Goal: Check status: Check status

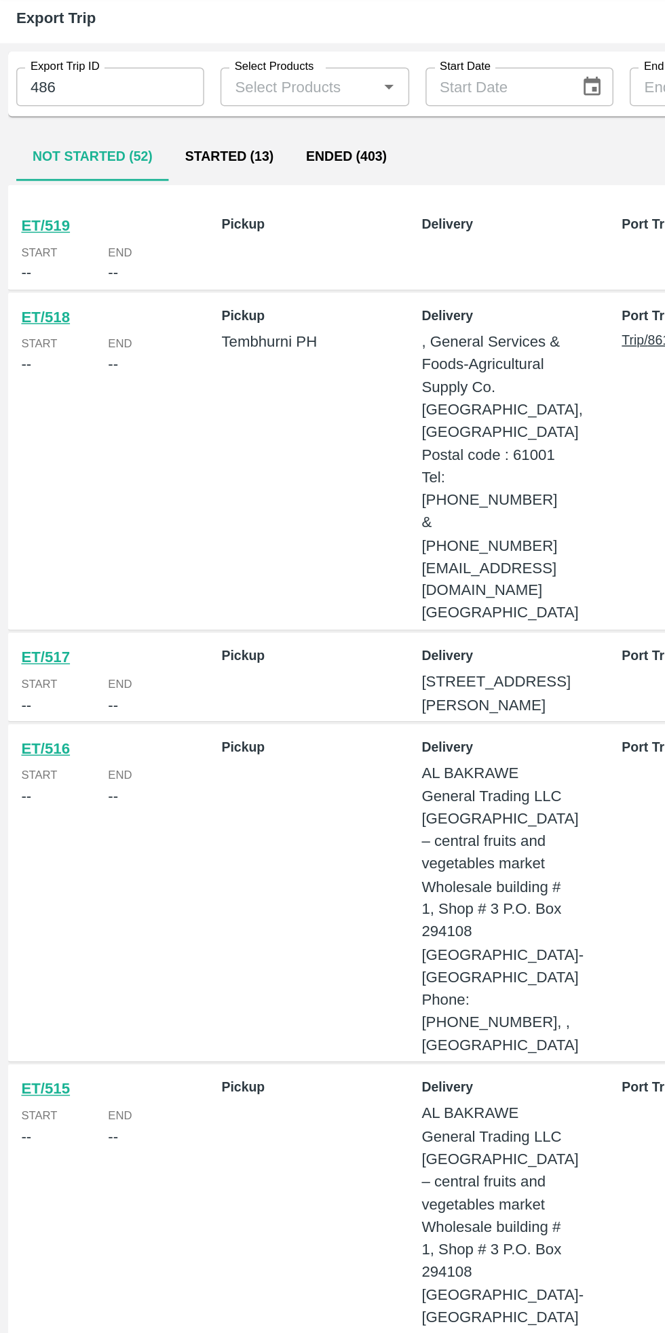
click at [55, 99] on input "486" at bounding box center [74, 97] width 126 height 26
type input "4"
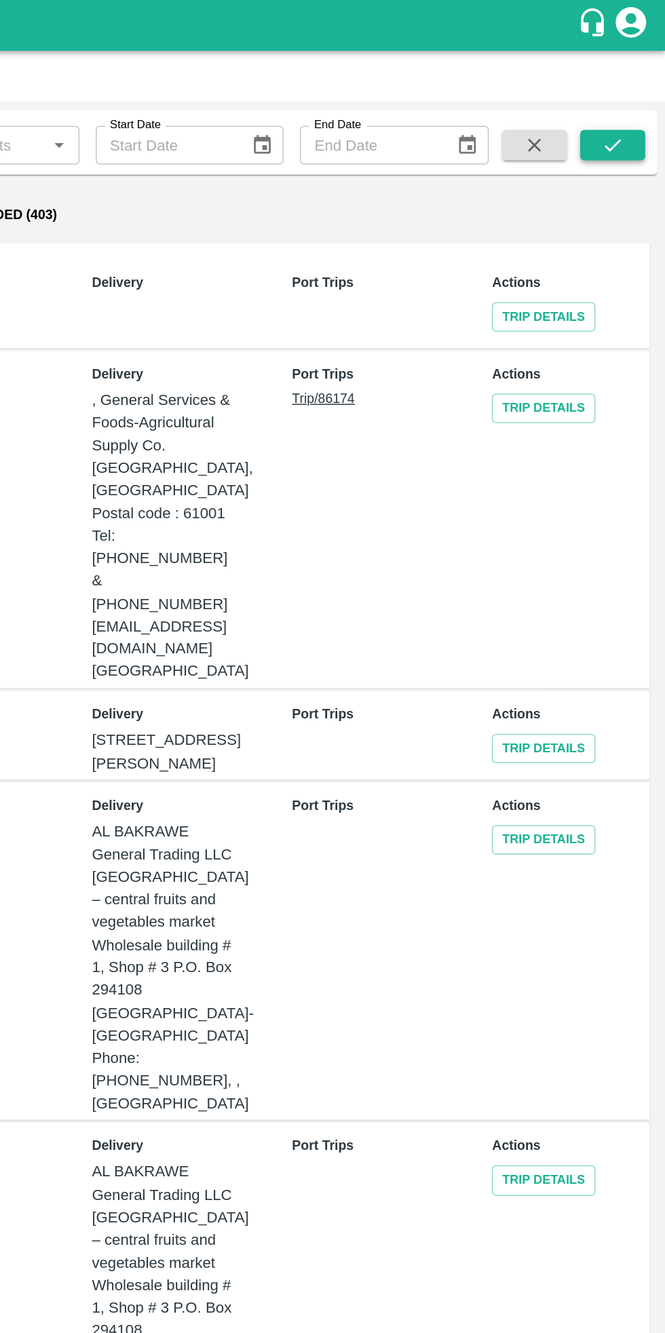
type input "66766"
click at [631, 99] on icon "submit" at bounding box center [629, 97] width 15 height 15
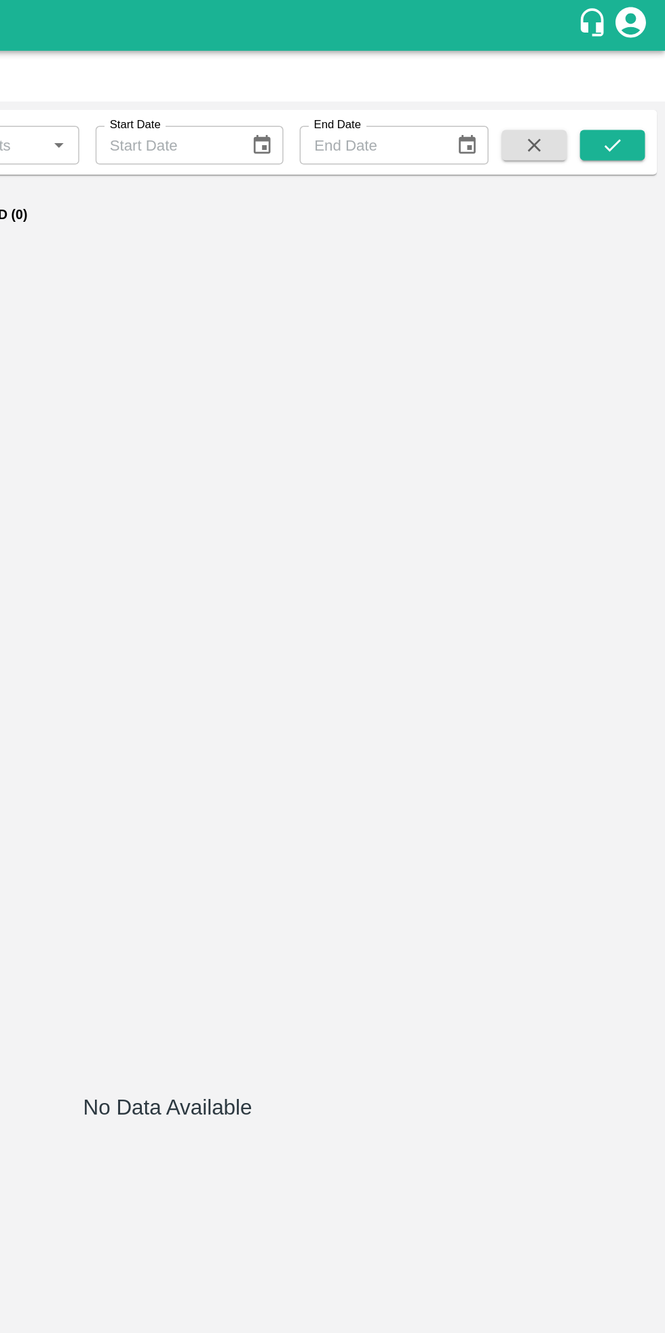
click at [634, 72] on div "Export Trip ID 66766 Export Trip ID Select Products Select Products   * Start D…" at bounding box center [332, 700] width 665 height 1265
click at [640, 92] on button "submit" at bounding box center [629, 97] width 43 height 20
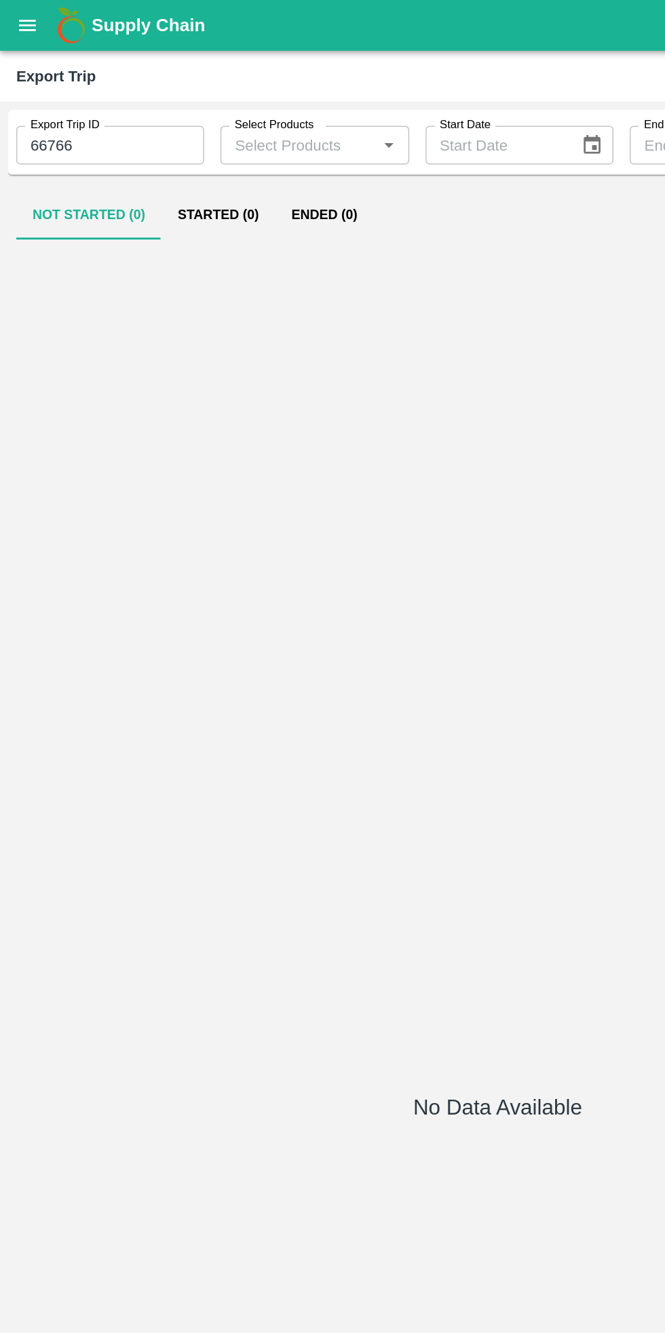
click at [218, 145] on button "Ended (0)" at bounding box center [217, 144] width 66 height 33
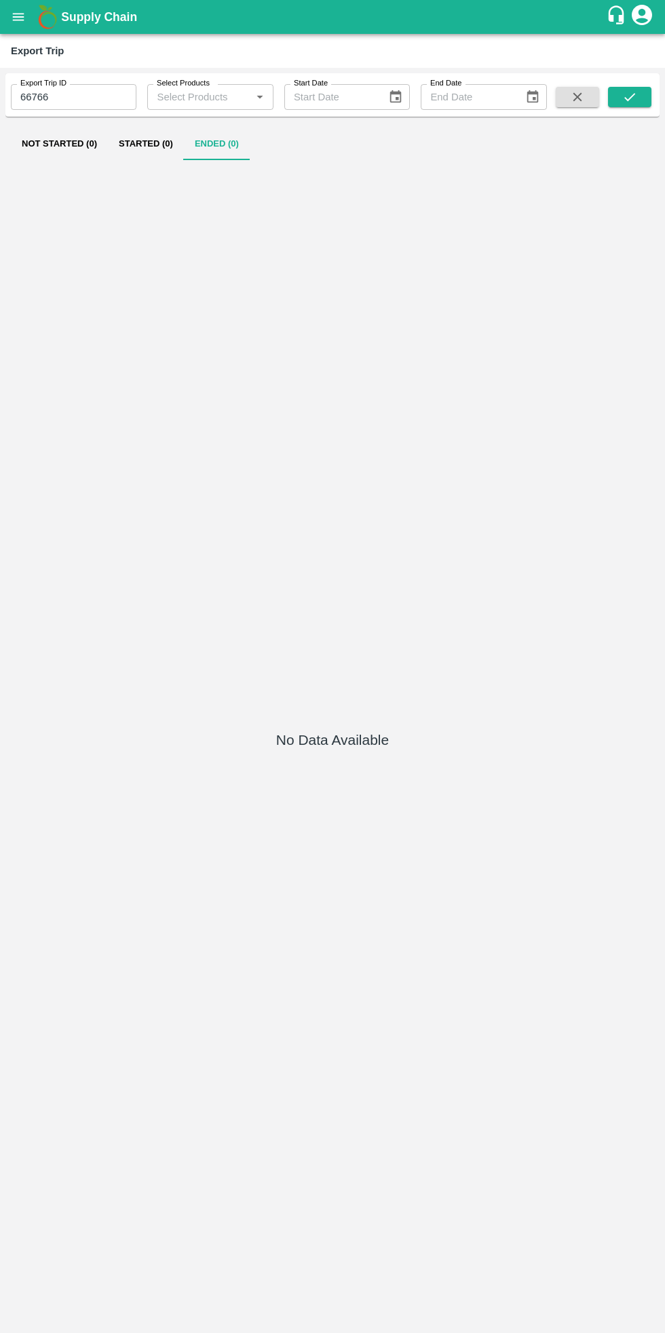
click at [18, 16] on icon "open drawer" at bounding box center [18, 16] width 15 height 15
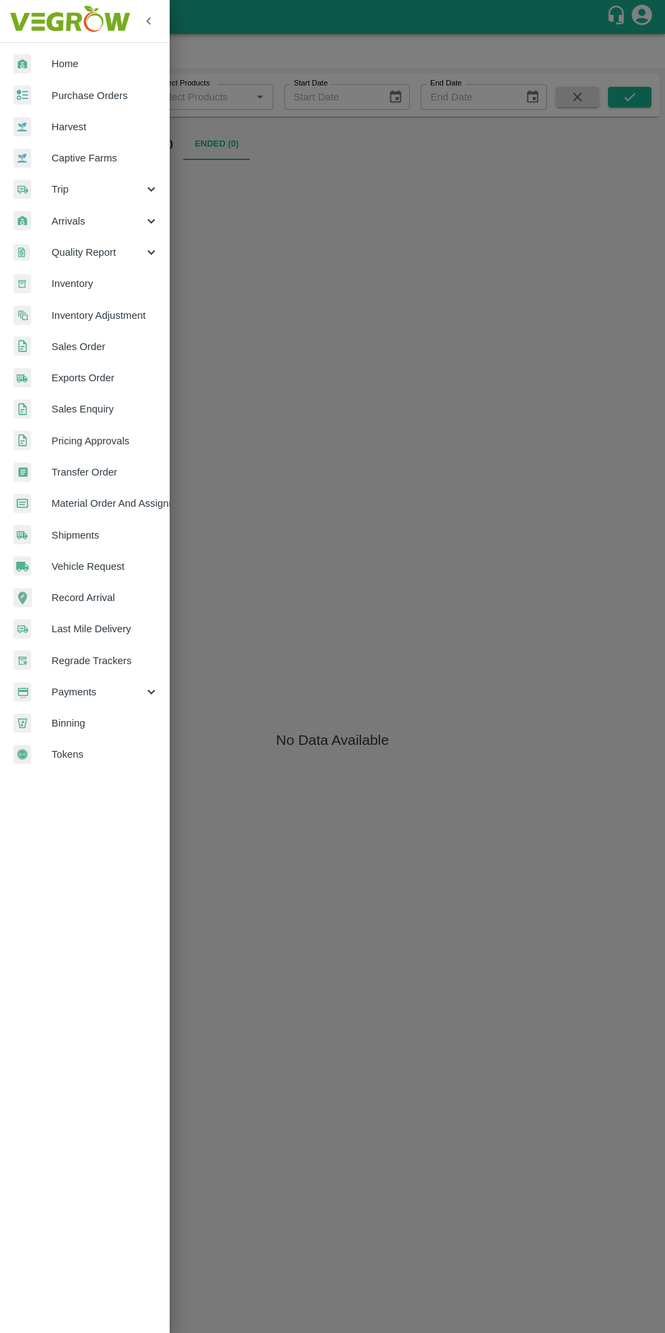
click at [22, 60] on img at bounding box center [23, 64] width 18 height 20
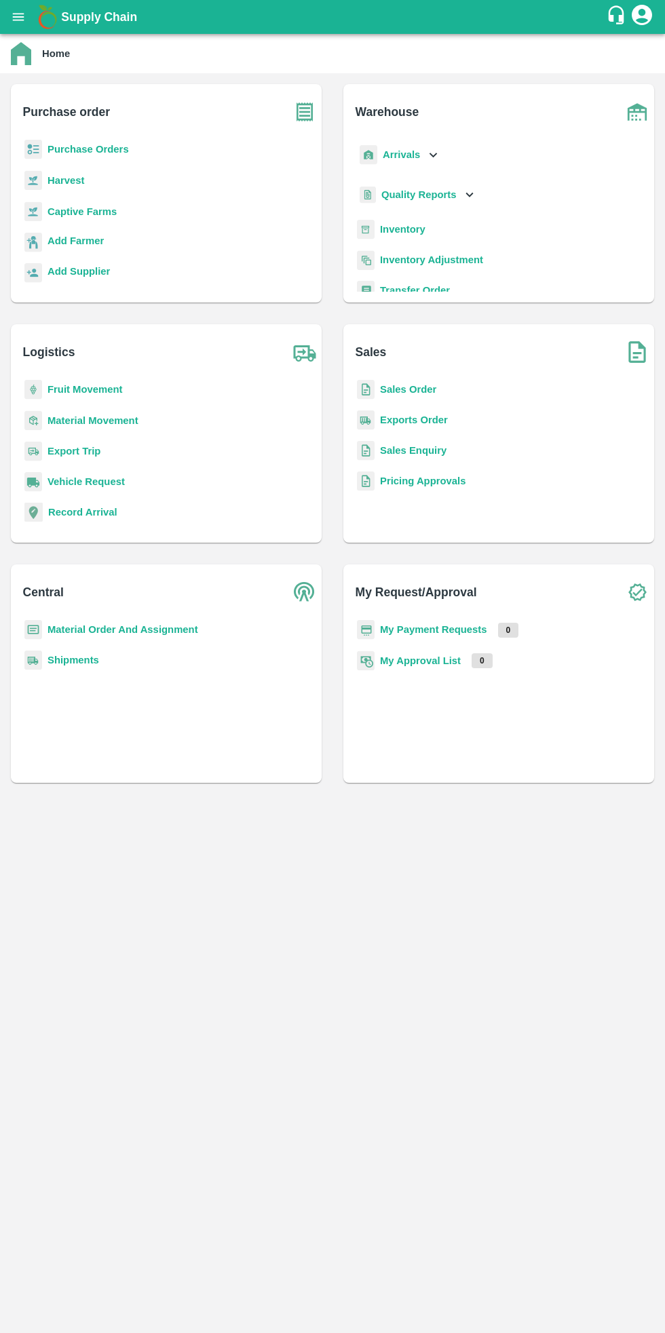
click at [20, 22] on icon "open drawer" at bounding box center [18, 16] width 15 height 15
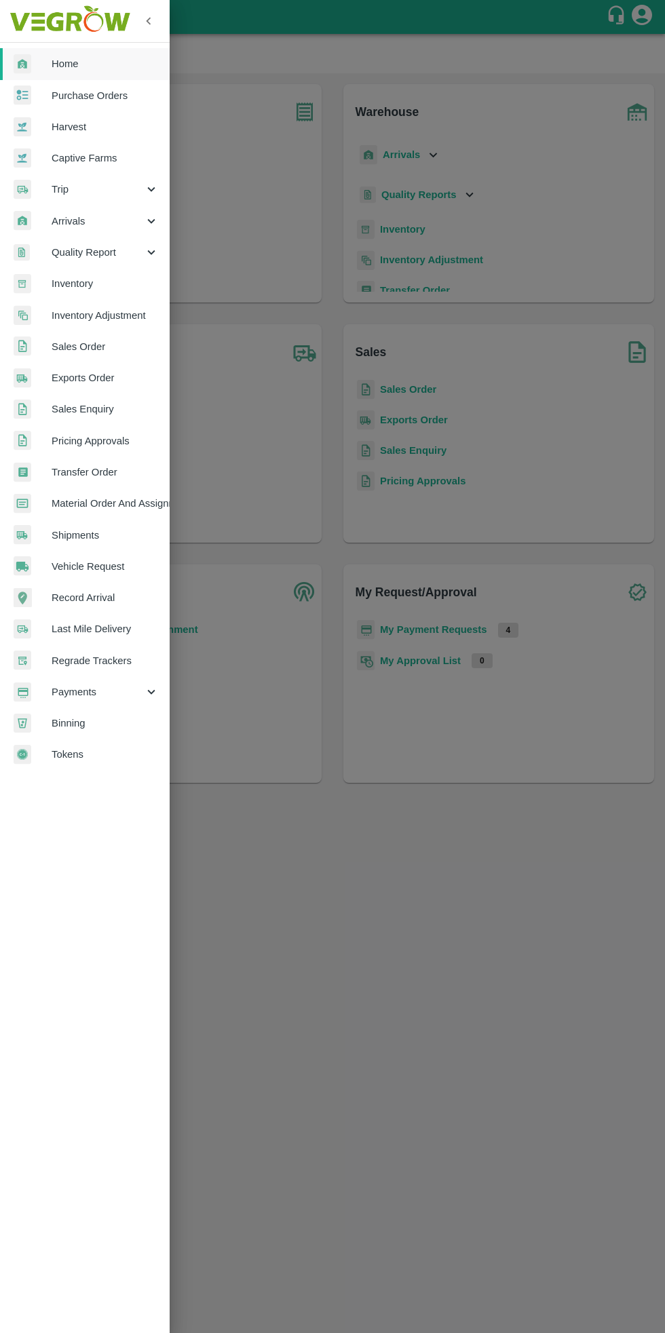
click at [134, 195] on span "Trip" at bounding box center [98, 189] width 92 height 15
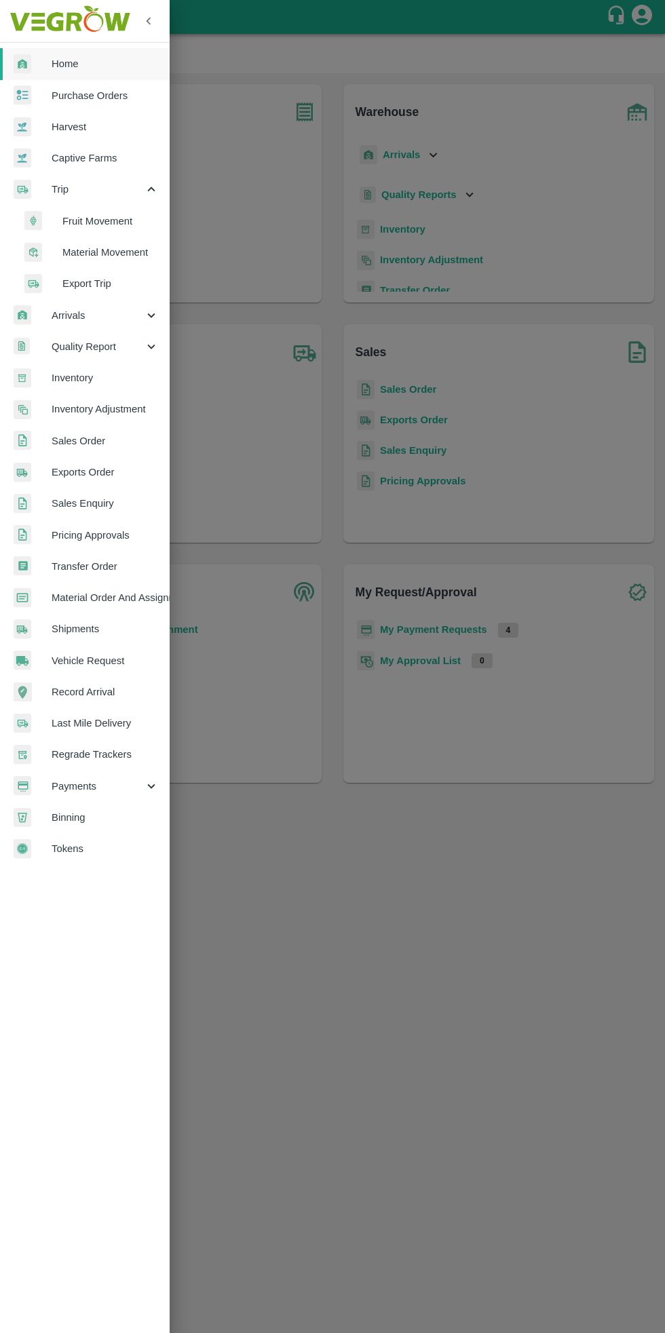
click at [123, 282] on span "Export Trip" at bounding box center [110, 283] width 96 height 15
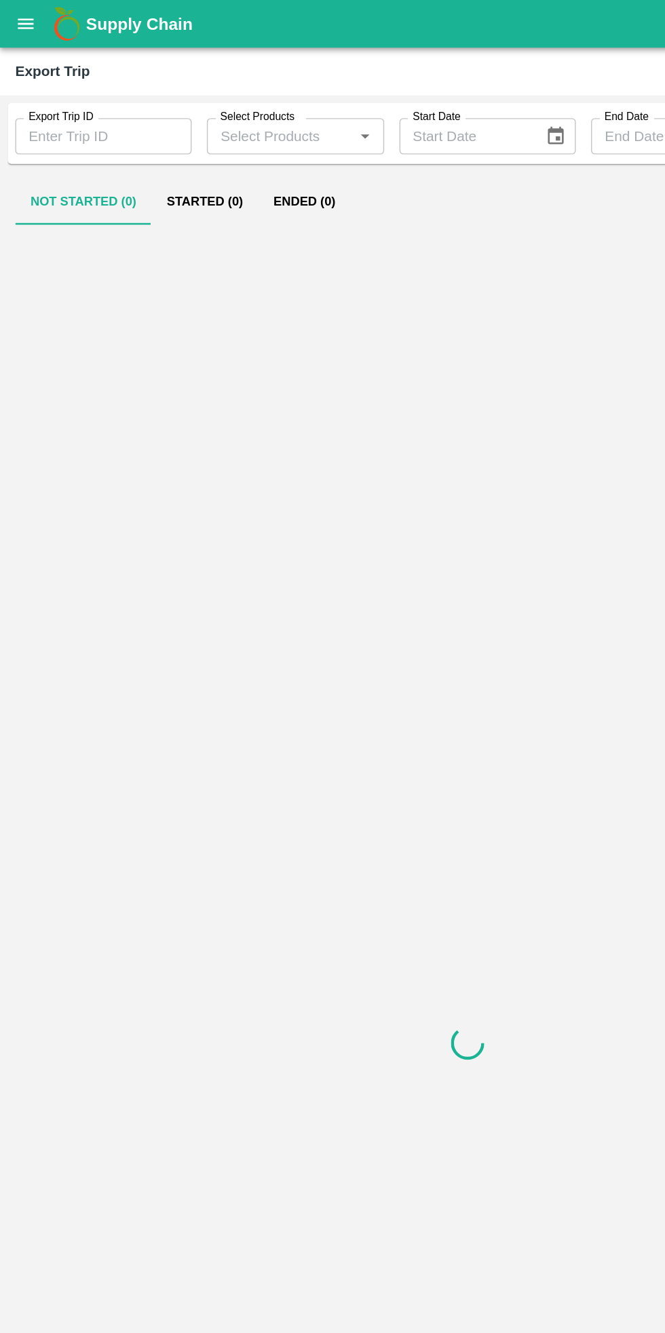
click at [54, 98] on input "Export Trip ID" at bounding box center [74, 97] width 126 height 26
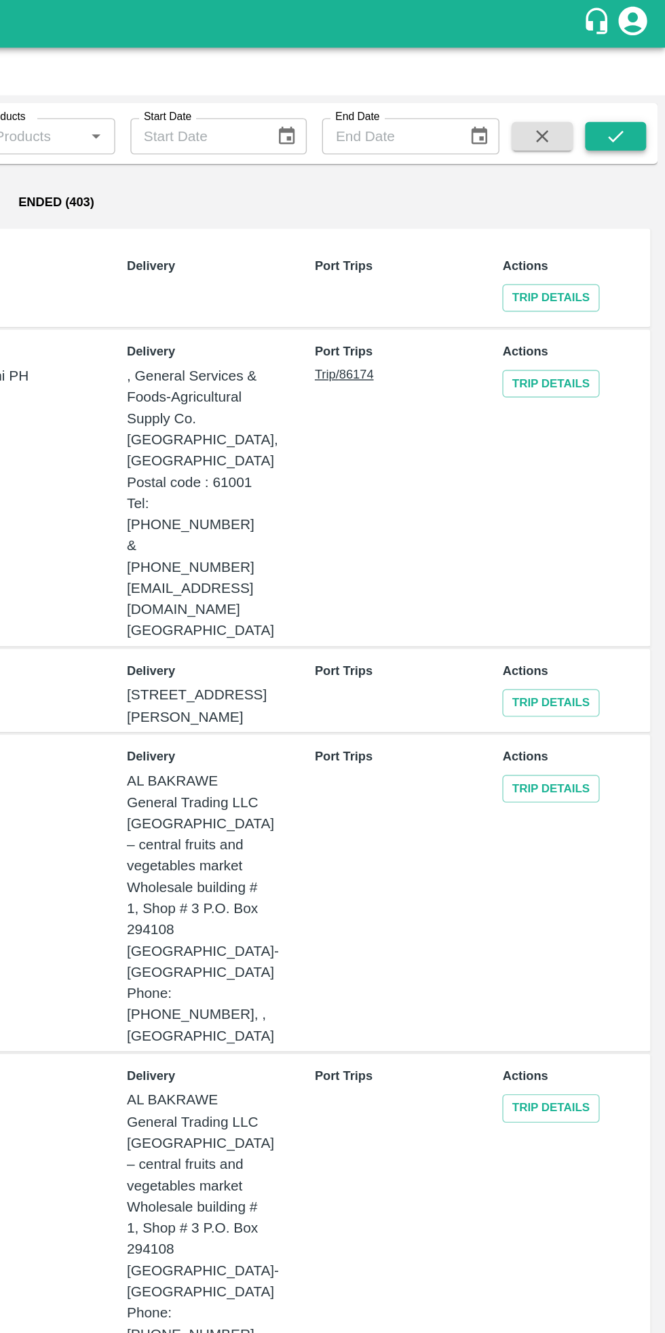
type input "66766"
click at [630, 97] on icon "submit" at bounding box center [629, 97] width 15 height 15
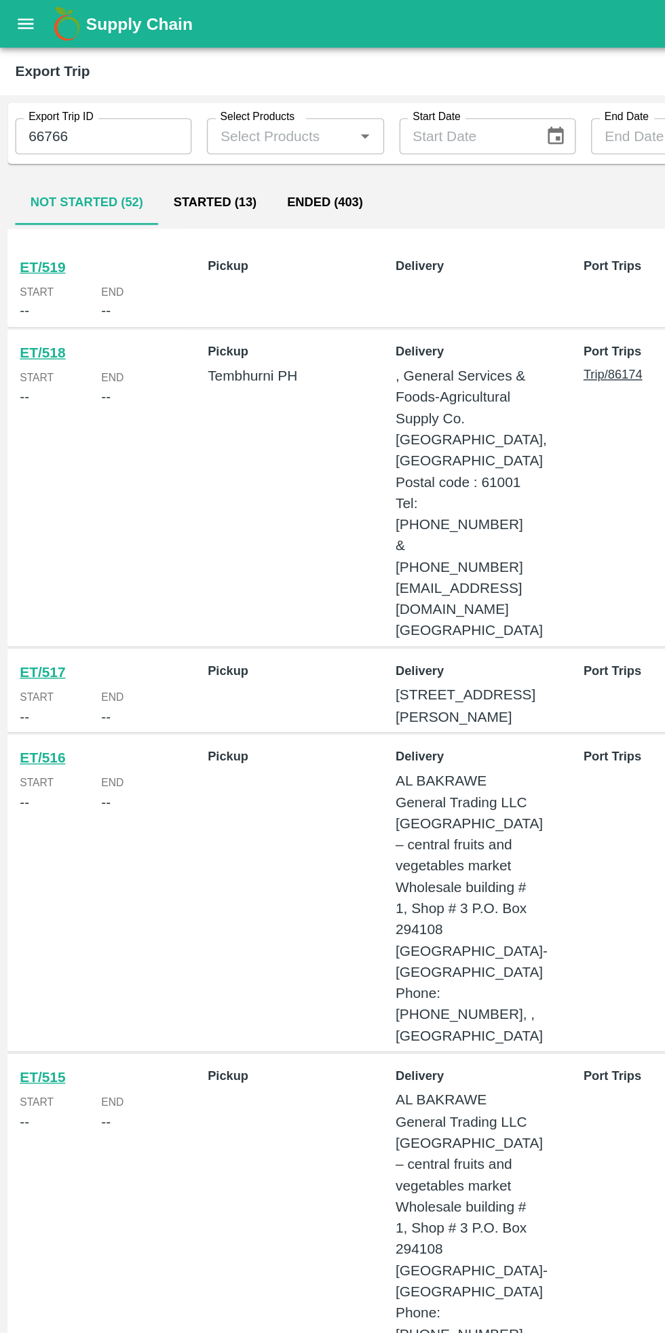
click at [18, 15] on icon "open drawer" at bounding box center [18, 16] width 15 height 15
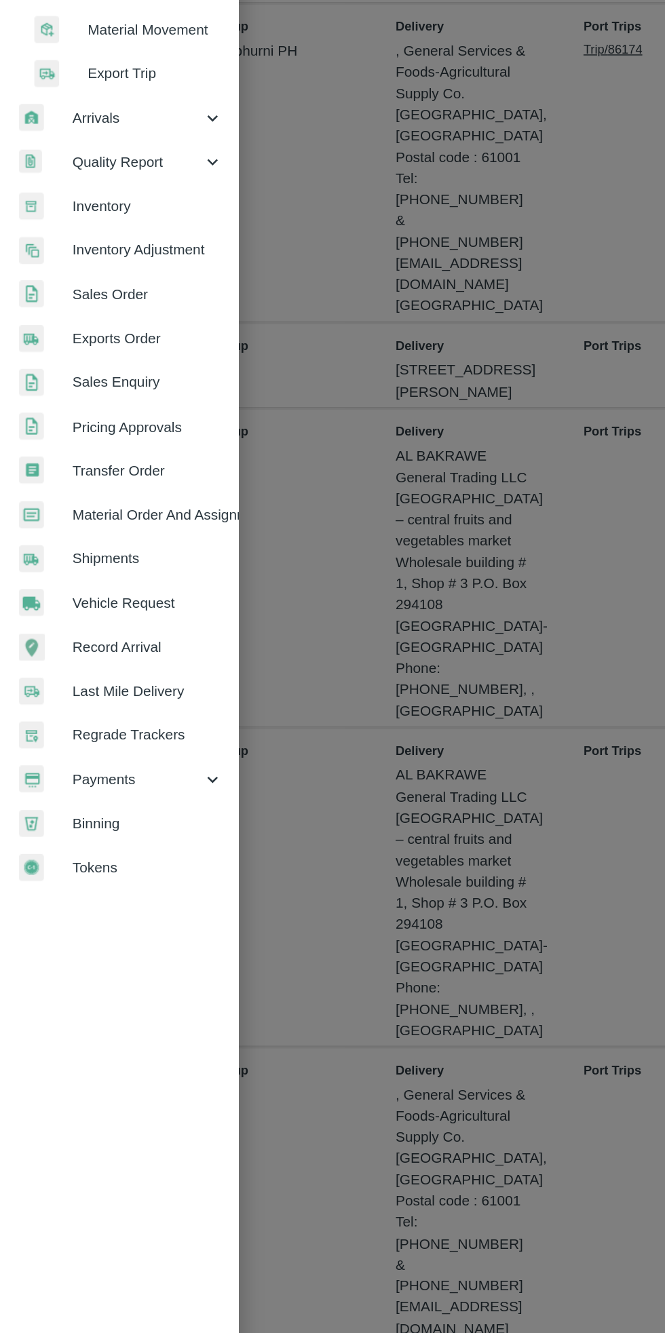
click at [151, 786] on icon at bounding box center [151, 786] width 15 height 15
click at [146, 816] on span "My Payment Requests" at bounding box center [110, 817] width 96 height 15
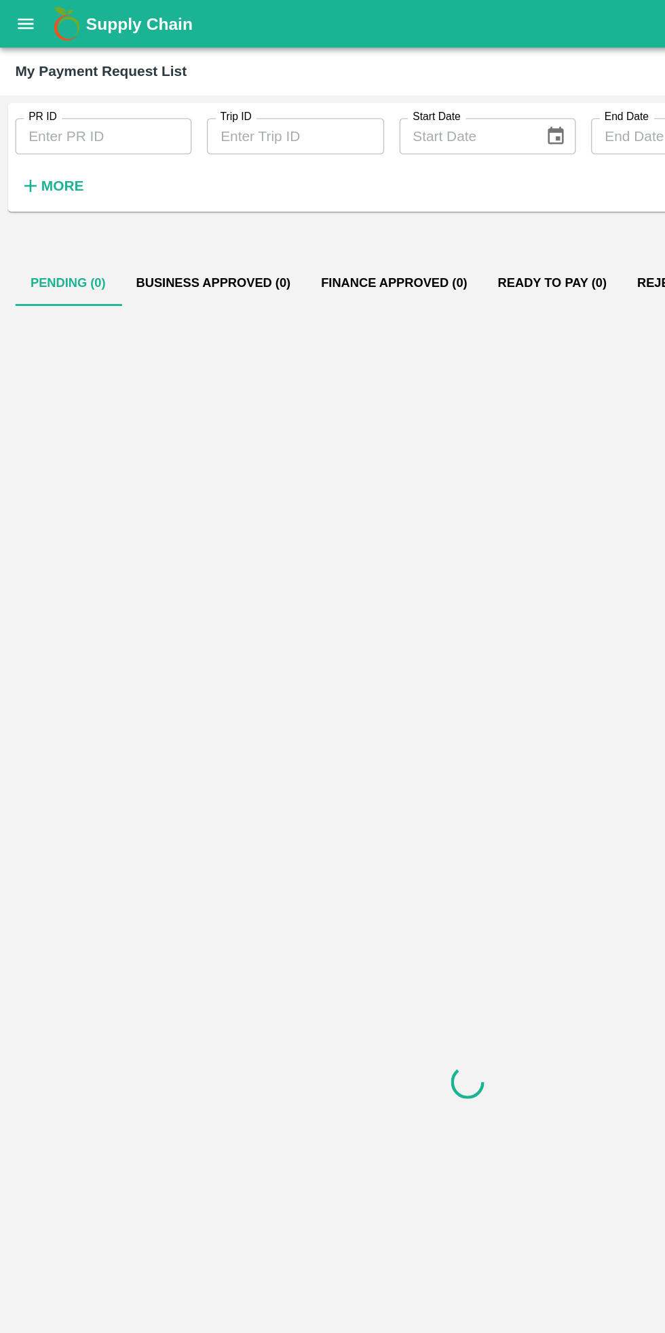
click at [35, 87] on label "PR ID" at bounding box center [30, 83] width 20 height 11
click at [35, 87] on input "PR ID" at bounding box center [74, 97] width 126 height 26
click at [38, 92] on input "PR ID" at bounding box center [74, 97] width 126 height 26
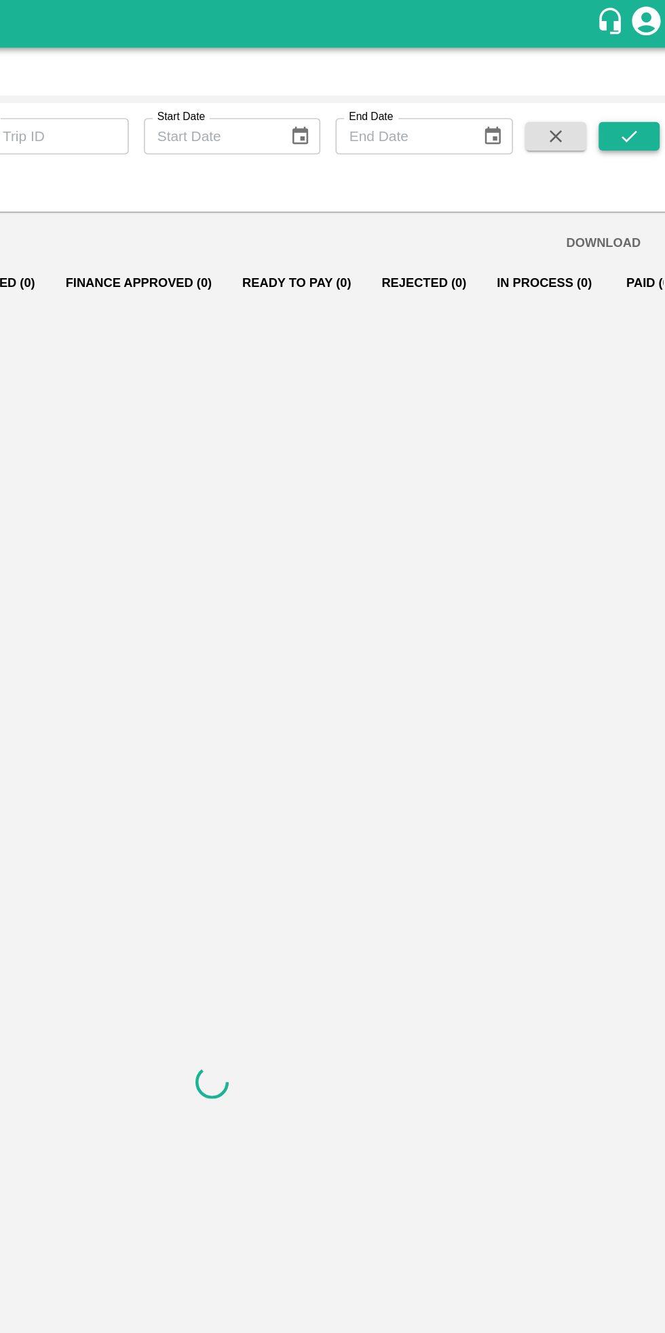
type input "182631"
click at [630, 97] on icon "submit" at bounding box center [629, 97] width 15 height 15
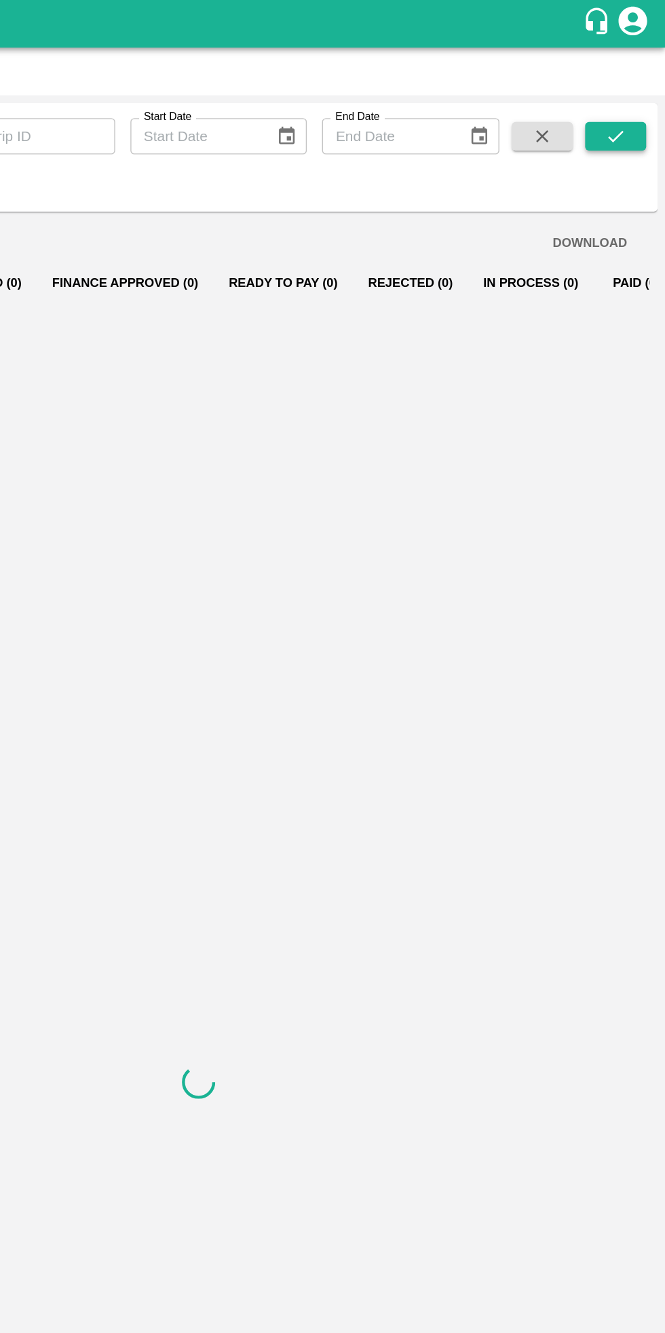
click at [627, 93] on icon "submit" at bounding box center [629, 97] width 15 height 15
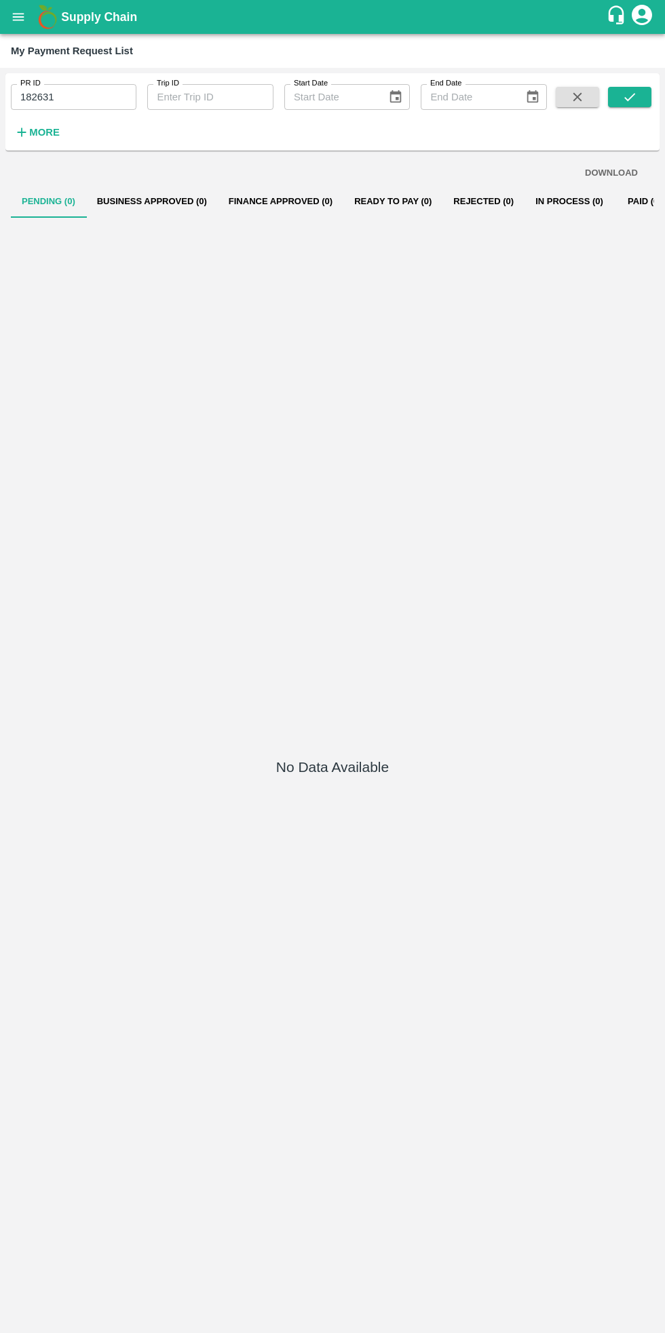
click at [611, 196] on button "In Process (0)" at bounding box center [569, 201] width 90 height 33
click at [478, 197] on button "Rejected (0)" at bounding box center [483, 201] width 82 height 33
click at [602, 212] on button "In Process (0)" at bounding box center [569, 201] width 90 height 33
click at [634, 209] on button "Paid (0)" at bounding box center [644, 201] width 61 height 33
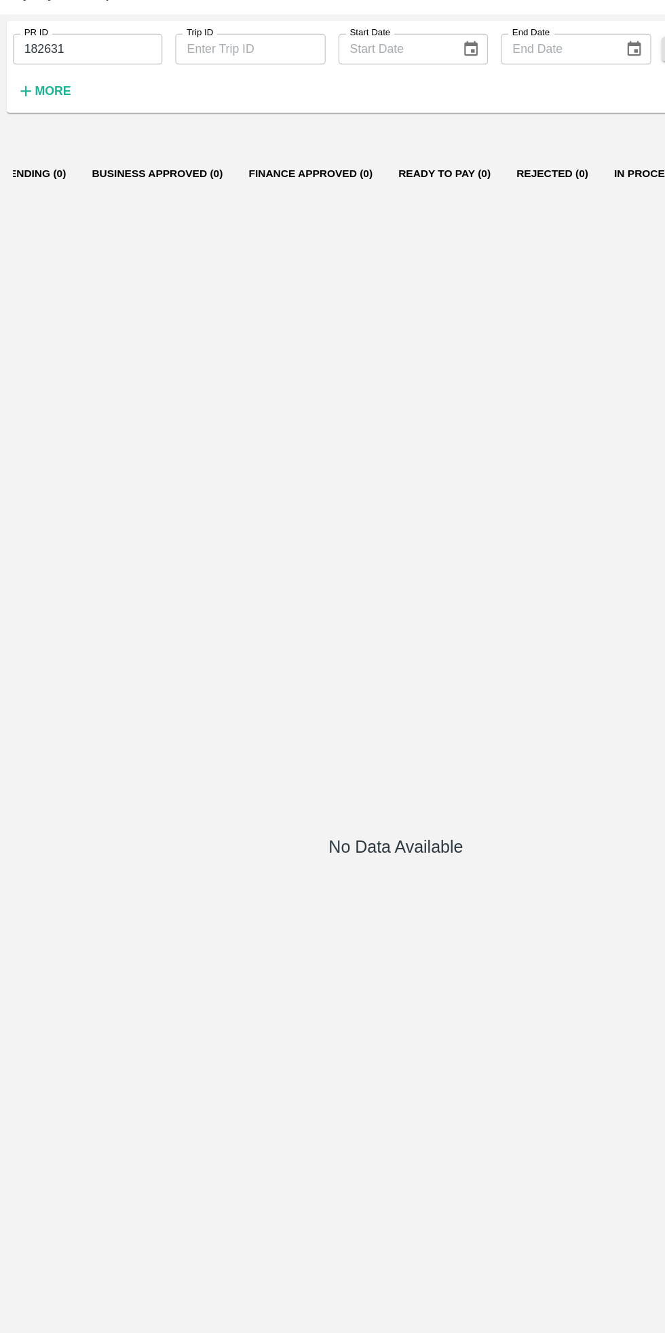
click at [161, 201] on button "Business Approved (0)" at bounding box center [132, 201] width 132 height 33
